Goal: Task Accomplishment & Management: Manage account settings

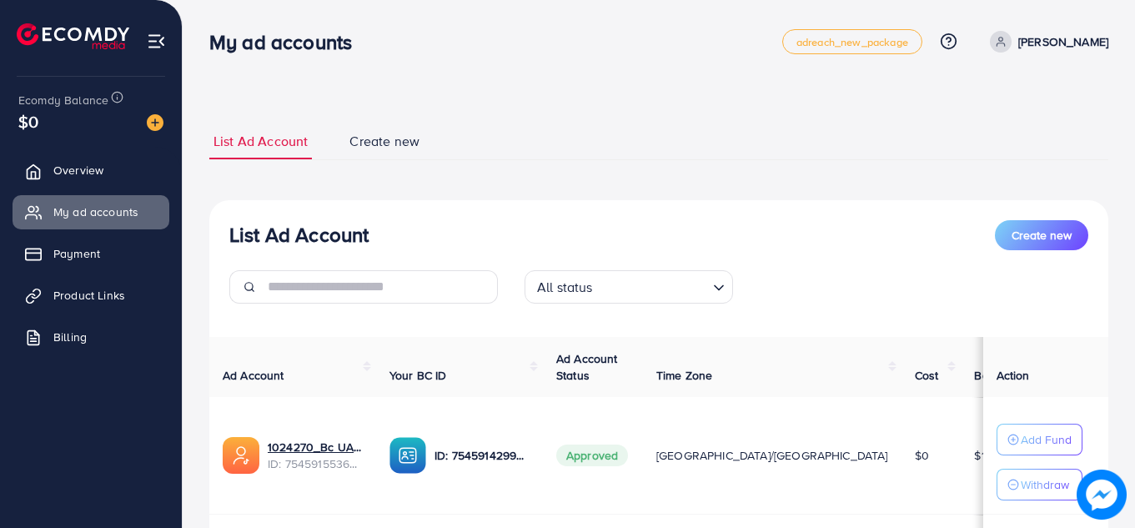
scroll to position [166, 0]
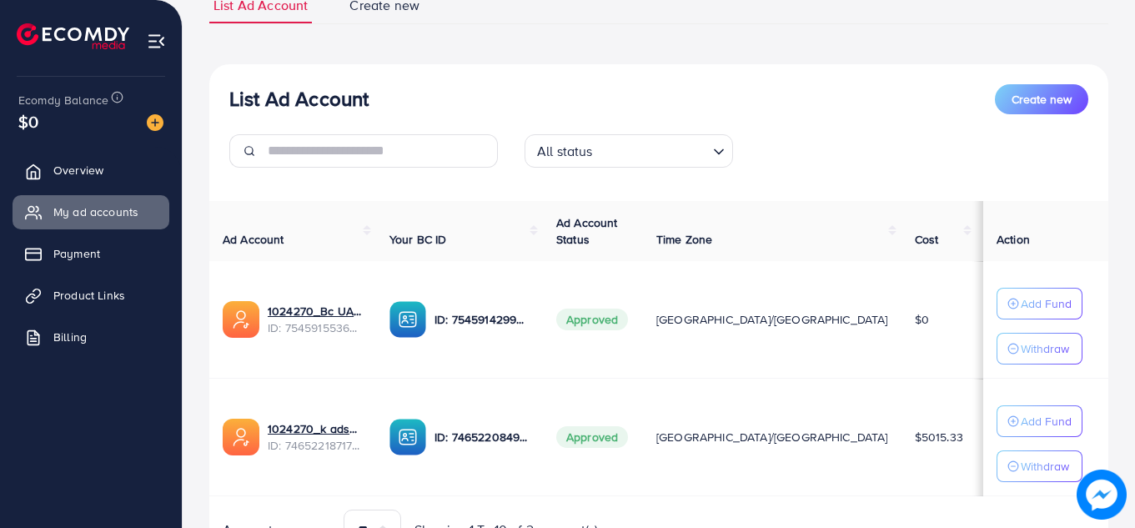
scroll to position [153, 0]
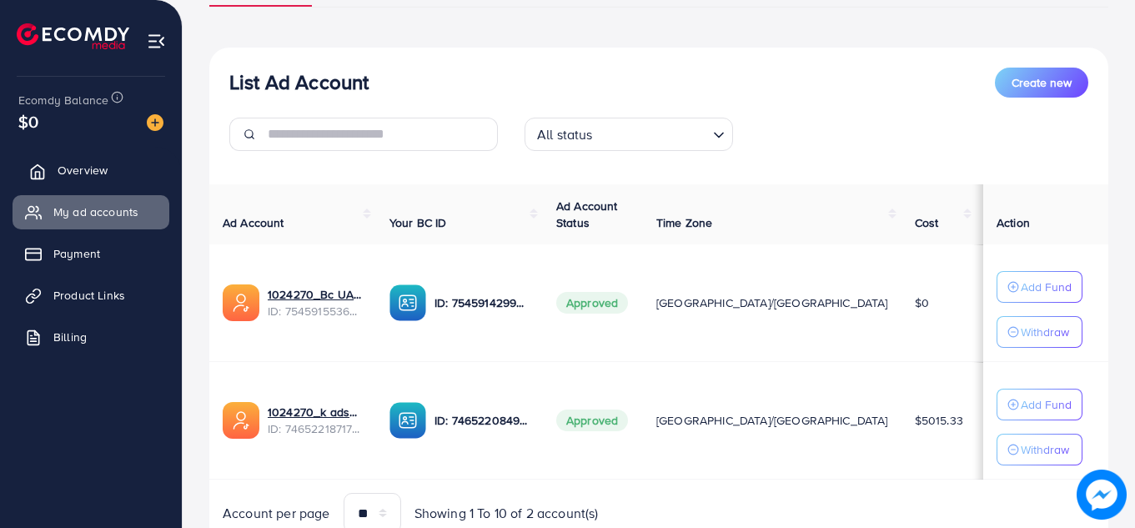
click at [100, 161] on link "Overview" at bounding box center [91, 170] width 157 height 33
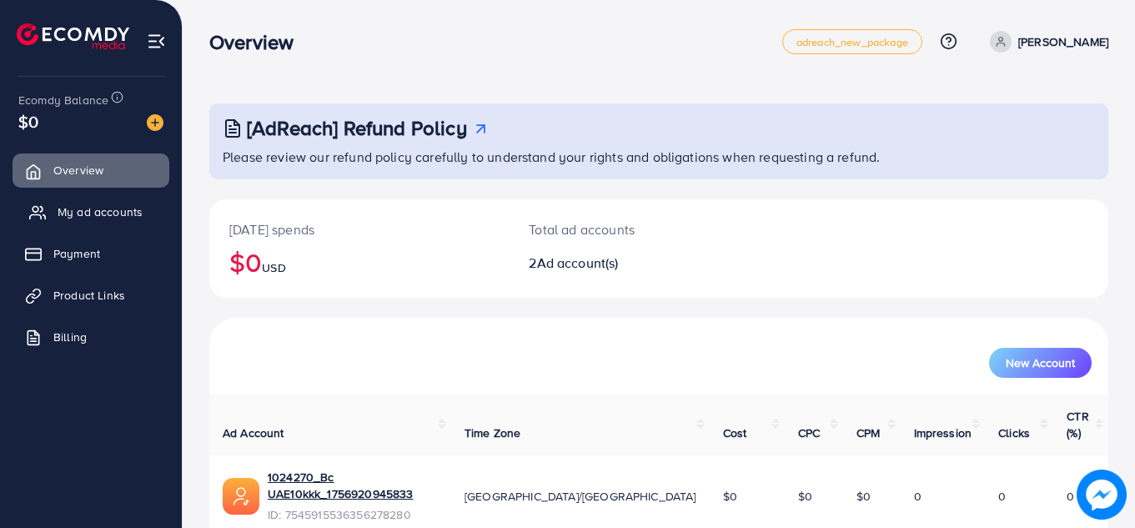
click at [89, 208] on span "My ad accounts" at bounding box center [100, 212] width 85 height 17
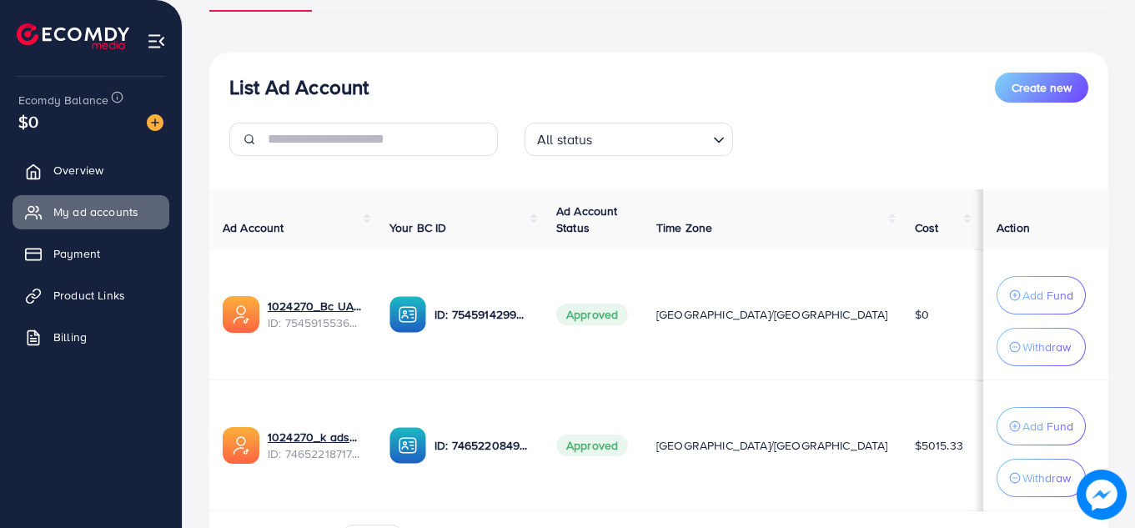
scroll to position [164, 0]
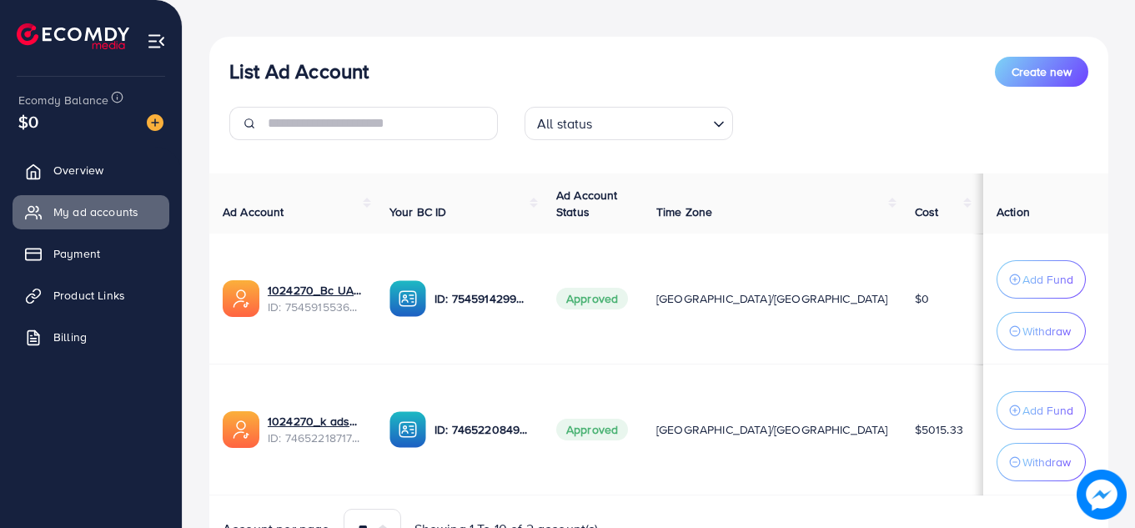
click at [1118, 181] on div "List Ad Account Create new List Ad Account Create new All status Loading... Ad …" at bounding box center [659, 225] width 953 height 779
